Goal: Register for event/course

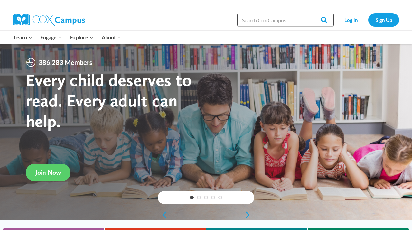
click at [245, 24] on input "Search in [URL][DOMAIN_NAME]" at bounding box center [285, 20] width 97 height 13
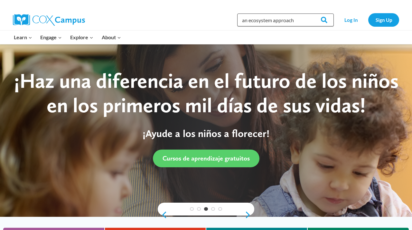
type input "an ecosystem approach"
click at [309, 14] on input "Search" at bounding box center [321, 20] width 25 height 13
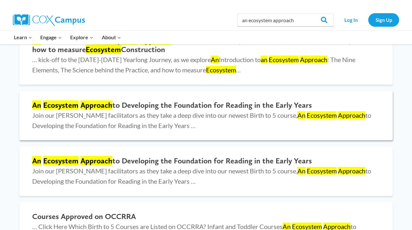
scroll to position [159, 0]
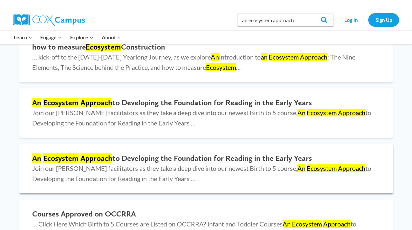
click at [189, 160] on h2 "An Ecosystem Approach to Developing the Foundation for Reading in the Early Yea…" at bounding box center [206, 158] width 348 height 9
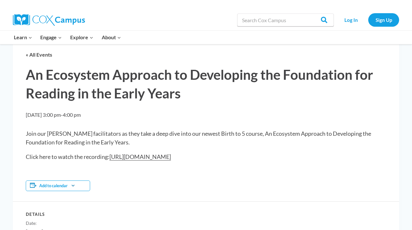
scroll to position [39, 0]
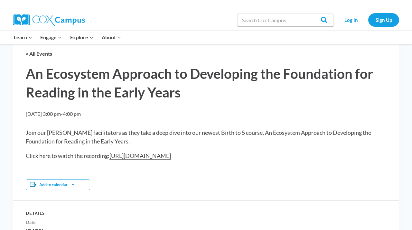
click at [147, 157] on link "https://youtu.be/cdG1fEDbGek" at bounding box center [139, 155] width 61 height 7
click at [81, 187] on div "Add to calendar" at bounding box center [58, 185] width 64 height 11
click at [109, 185] on div "Add to calendar Google Calendar iCalendar Outlook 365 Outlook Live" at bounding box center [206, 184] width 360 height 31
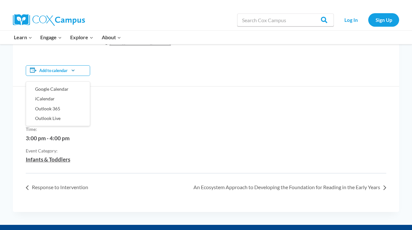
scroll to position [165, 0]
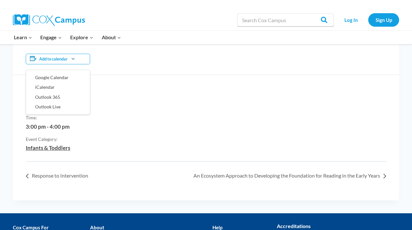
click at [116, 183] on div "This event has passed. « All Events An Ecosystem Approach to Developing the Fou…" at bounding box center [206, 47] width 386 height 308
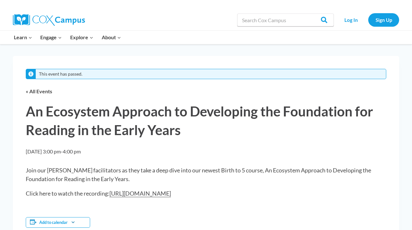
scroll to position [0, 0]
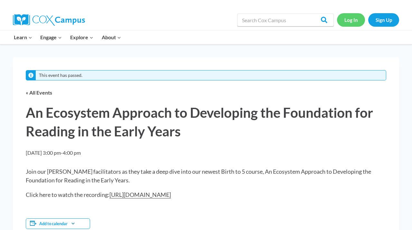
click at [346, 21] on link "Log In" at bounding box center [351, 19] width 28 height 13
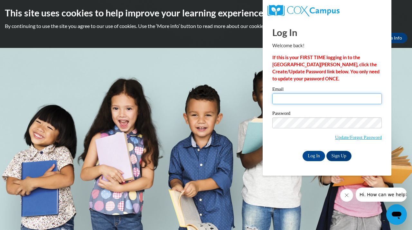
click at [290, 103] on input "Email" at bounding box center [326, 98] width 109 height 11
type input "taylor.mcco"
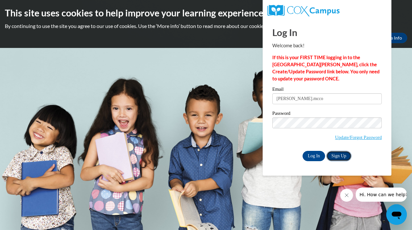
click at [336, 158] on link "Sign Up" at bounding box center [338, 156] width 25 height 10
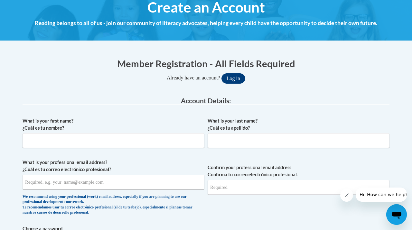
scroll to position [84, 0]
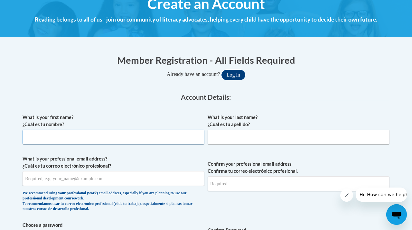
click at [172, 140] on input "What is your first name? ¿Cuál es tu nombre?" at bounding box center [114, 137] width 182 height 15
type input "Taylor"
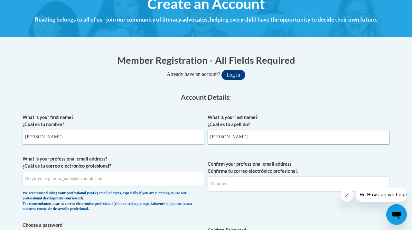
type input "McCown"
click at [73, 183] on input "What is your professional email address? ¿Cuál es tu correo electrónico profesi…" at bounding box center [114, 178] width 182 height 15
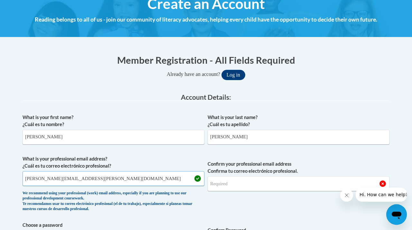
type input "taylor.mccown@lowndes.k12.ms.us"
click at [242, 185] on input "Confirm your professional email address Confirma tu correo electrónico profesio…" at bounding box center [299, 183] width 182 height 15
drag, startPoint x: 102, startPoint y: 181, endPoint x: 11, endPoint y: 167, distance: 92.8
click at [215, 183] on input "Confirm your professional email address Confirma tu correo electrónico profesio…" at bounding box center [299, 183] width 182 height 15
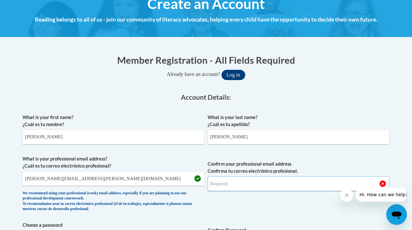
click at [236, 184] on input "Confirm your professional email address Confirma tu correo electrónico profesio…" at bounding box center [299, 183] width 182 height 15
type input "taylor.mccown@lowndes.k12.ms.us"
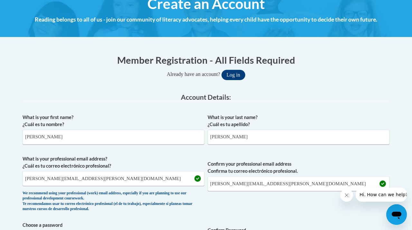
click at [268, 208] on span "Confirm your professional email address Confirma tu correo electrónico profesio…" at bounding box center [299, 185] width 182 height 60
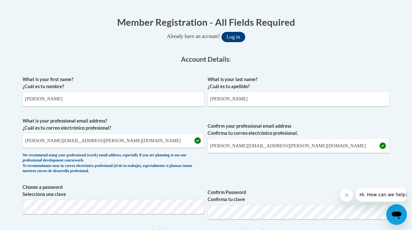
scroll to position [123, 0]
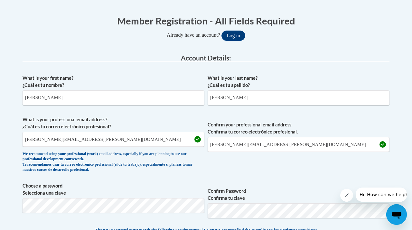
click at [270, 189] on label "Confirm Password Confirma tu clave" at bounding box center [299, 195] width 182 height 14
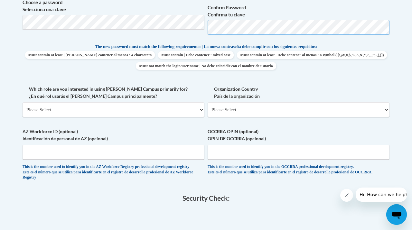
scroll to position [311, 0]
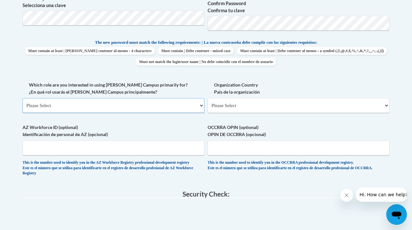
click at [175, 106] on select "Please Select College/University | Colegio/Universidad Community/Nonprofit Part…" at bounding box center [114, 105] width 182 height 15
select select "fbf2d438-af2f-41f8-98f1-81c410e29de3"
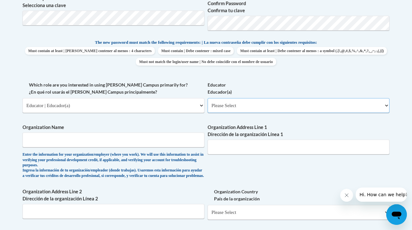
click at [262, 108] on select "Please Select Early Learning/Daycare Teacher/Family Home Care Provider | Maestr…" at bounding box center [299, 105] width 182 height 15
select select "5e2af403-4f2c-4e49-a02f-103e55d7b75b"
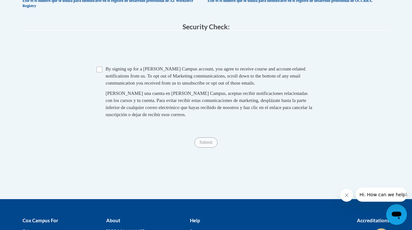
scroll to position [589, 0]
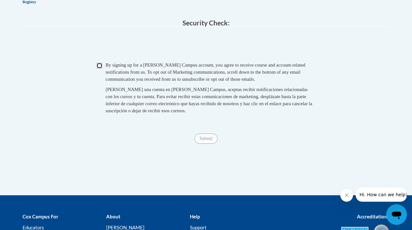
click at [99, 69] on input "Checkbox" at bounding box center [100, 66] width 6 height 6
checkbox input "true"
click at [212, 144] on input "Submit" at bounding box center [205, 139] width 23 height 10
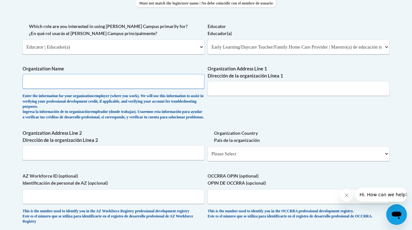
scroll to position [369, 0]
type input "New Hope Lower Elementary"
click at [170, 154] on input "Organization Address Line 2 Dirección de la organización Línea 2" at bounding box center [114, 153] width 182 height 15
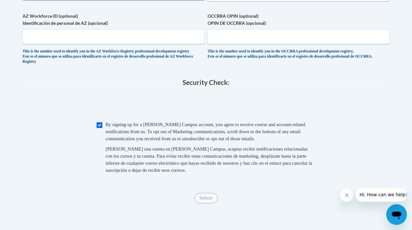
scroll to position [586, 0]
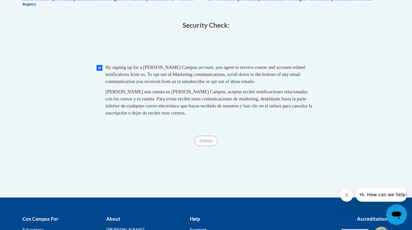
click at [134, 117] on div "Al crear una cuenta en Cox Campus, aceptas recibir notificaciones relacionadas …" at bounding box center [211, 102] width 210 height 28
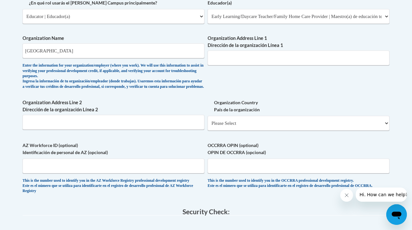
scroll to position [399, 0]
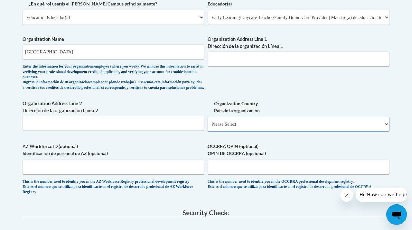
click at [271, 127] on select "Please Select United States | Estados Unidos Outside of the United States | Fue…" at bounding box center [299, 124] width 182 height 15
select select "ad49bcad-a171-4b2e-b99c-48b446064914"
select select
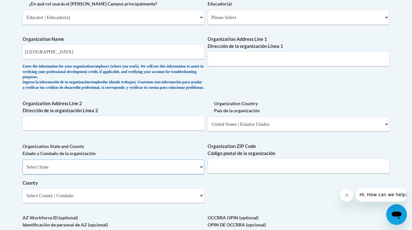
click at [151, 174] on select "Select State Alabama Alaska Arizona Arkansas California Colorado Connecticut De…" at bounding box center [114, 167] width 182 height 15
select select "Mississippi"
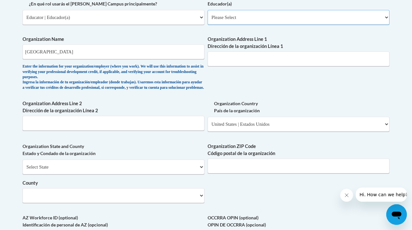
click at [248, 15] on select "Please Select Early Learning/Daycare Teacher/Family Home Care Provider | Maestr…" at bounding box center [299, 17] width 182 height 15
select select "5e2af403-4f2c-4e49-a02f-103e55d7b75b"
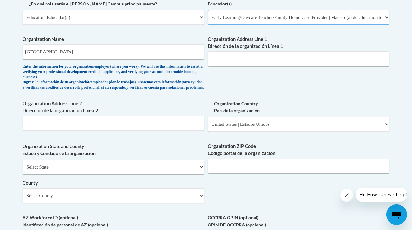
select select "null"
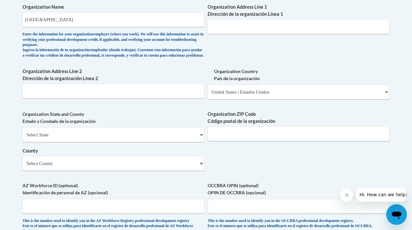
scroll to position [439, 0]
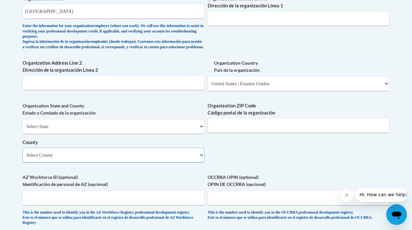
click at [192, 157] on select "Select County Adams Alcorn Amite Attala Benton Bolivar Calhoun Carroll Chickasa…" at bounding box center [114, 155] width 182 height 15
select select "Lowndes"
click at [174, 185] on label "AZ Workforce ID (optional) Identificación de personal de AZ (opcional)" at bounding box center [114, 181] width 182 height 14
click at [174, 191] on input "AZ Workforce ID (optional) Identificación de personal de AZ (opcional)" at bounding box center [114, 198] width 182 height 15
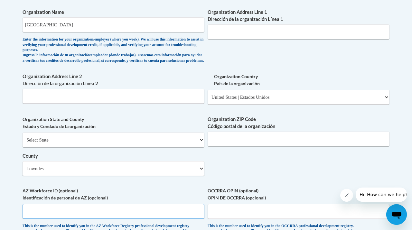
scroll to position [424, 0]
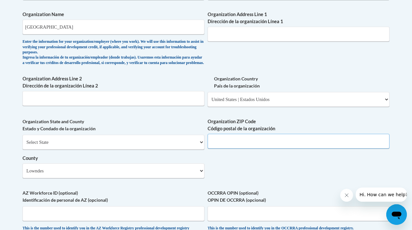
click at [230, 147] on input "Organization ZIP Code Código postal de la organización" at bounding box center [299, 141] width 182 height 15
type input "39702"
click at [281, 35] on input "Organization Address Line 1 Dirección de la organización Línea 1" at bounding box center [299, 34] width 182 height 15
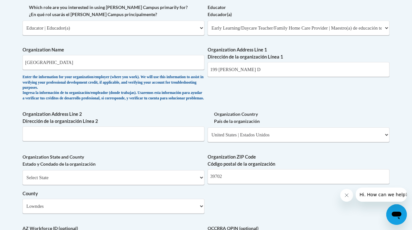
scroll to position [389, 0]
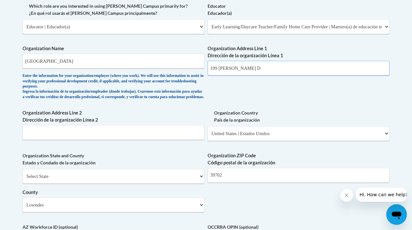
click at [243, 71] on input "199 Enlow D" at bounding box center [299, 68] width 182 height 15
type input "199 Enlow Dr"
click at [248, 114] on div "What is your first name? ¿Cuál es tu nombre? Taylor What is your last name? ¿Cu…" at bounding box center [206, 43] width 367 height 477
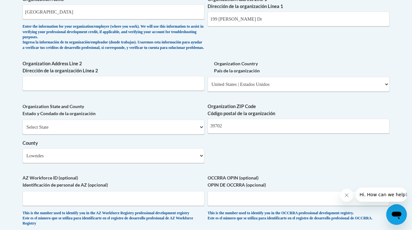
scroll to position [443, 0]
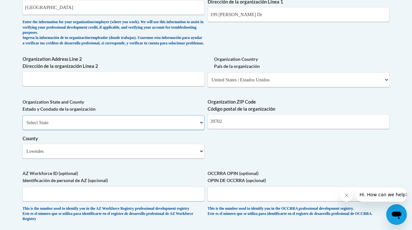
click at [191, 128] on select "Select State Alabama Alaska Arizona Arkansas California Colorado Connecticut De…" at bounding box center [114, 122] width 182 height 15
select select "Mississippi"
click at [231, 177] on label "OCCRRA OPIN (optional) OPIN DE OCCRRA (opcional)" at bounding box center [299, 177] width 182 height 14
click at [231, 187] on input "OCCRRA OPIN (optional) OPIN DE OCCRRA (opcional)" at bounding box center [299, 194] width 182 height 15
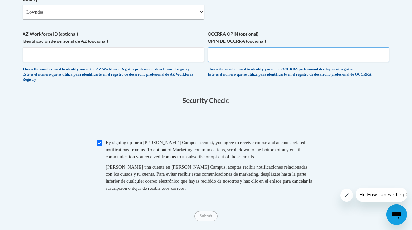
scroll to position [583, 0]
click at [200, 221] on input "Submit" at bounding box center [205, 215] width 23 height 10
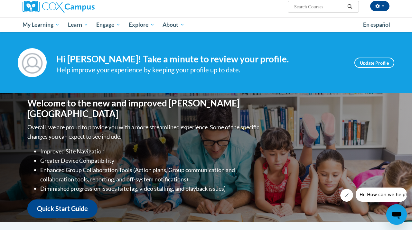
scroll to position [52, 0]
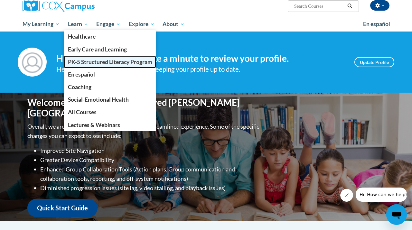
click at [93, 64] on span "PK-5 Structured Literacy Program" at bounding box center [110, 62] width 84 height 7
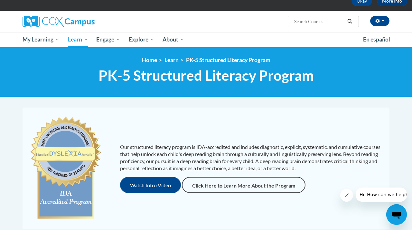
scroll to position [36, 0]
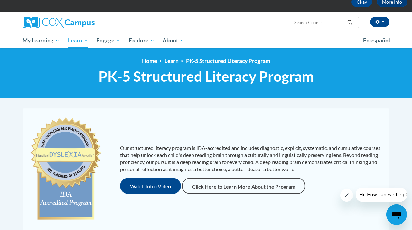
click at [316, 19] on input "Search..." at bounding box center [319, 23] width 51 height 8
click at [309, 146] on p "Our structured literacy program is IDA-accredited and includes diagnostic, expl…" at bounding box center [251, 159] width 263 height 28
click at [342, 22] on input "an ecosystem approach" at bounding box center [319, 23] width 51 height 8
type input "an ecosystem approach to developing"
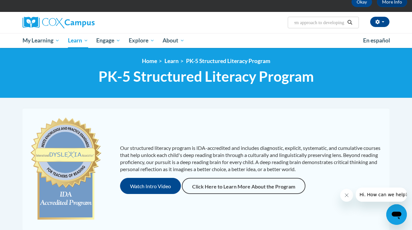
scroll to position [0, 29]
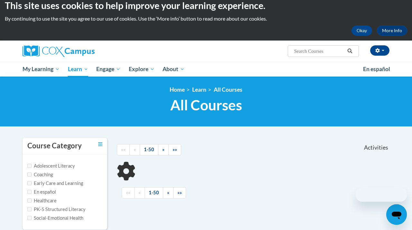
scroll to position [20, 0]
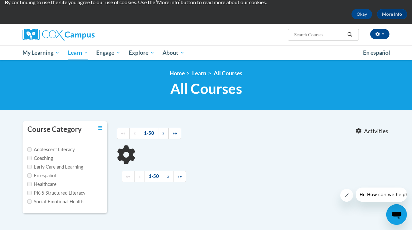
type input "an ecosystem approach to developing"
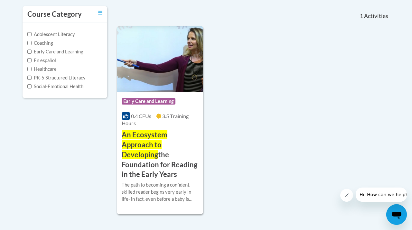
scroll to position [140, 0]
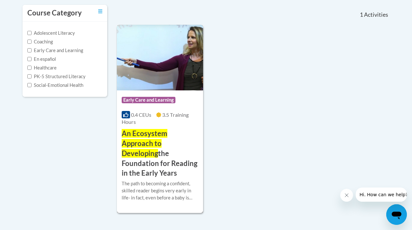
click at [183, 87] on img at bounding box center [160, 58] width 86 height 66
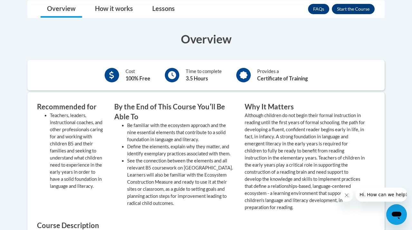
scroll to position [253, 0]
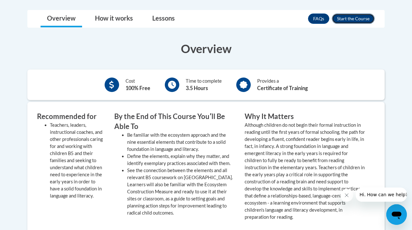
click at [344, 18] on button "Enroll" at bounding box center [353, 19] width 43 height 10
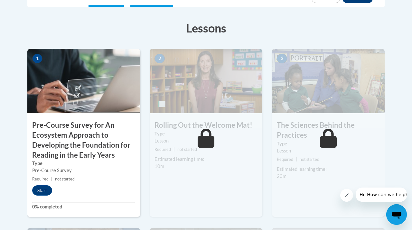
scroll to position [200, 0]
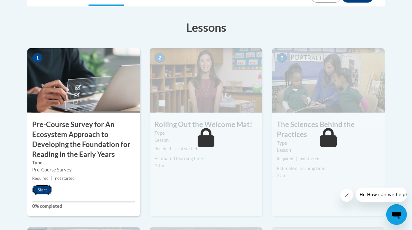
click at [39, 192] on button "Start" at bounding box center [42, 190] width 20 height 10
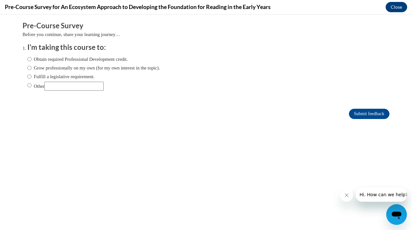
scroll to position [0, 0]
click at [31, 68] on input "Grow professionally on my own (for my own interest in the topic)." at bounding box center [29, 67] width 4 height 7
radio input "true"
click at [29, 60] on input "Obtain required Professional Development credit." at bounding box center [29, 59] width 4 height 7
radio input "true"
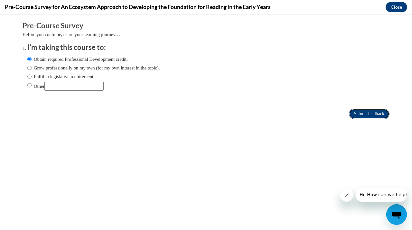
click at [366, 114] on input "Submit feedback" at bounding box center [369, 114] width 41 height 10
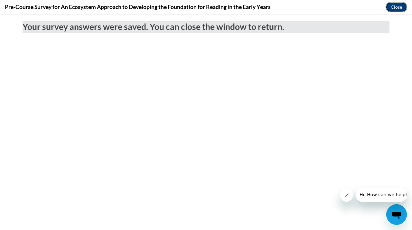
click at [395, 7] on button "Close" at bounding box center [397, 7] width 22 height 10
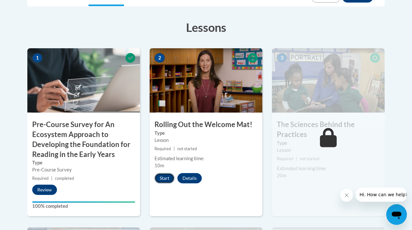
click at [162, 176] on button "Start" at bounding box center [164, 178] width 20 height 10
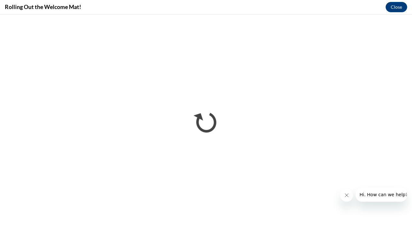
click at [344, 196] on icon "Close message from company" at bounding box center [346, 195] width 5 height 5
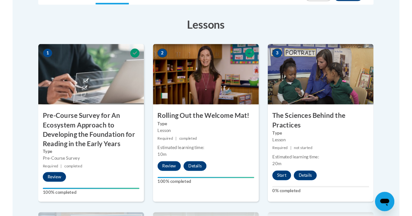
scroll to position [179, 0]
